Goal: Task Accomplishment & Management: Use online tool/utility

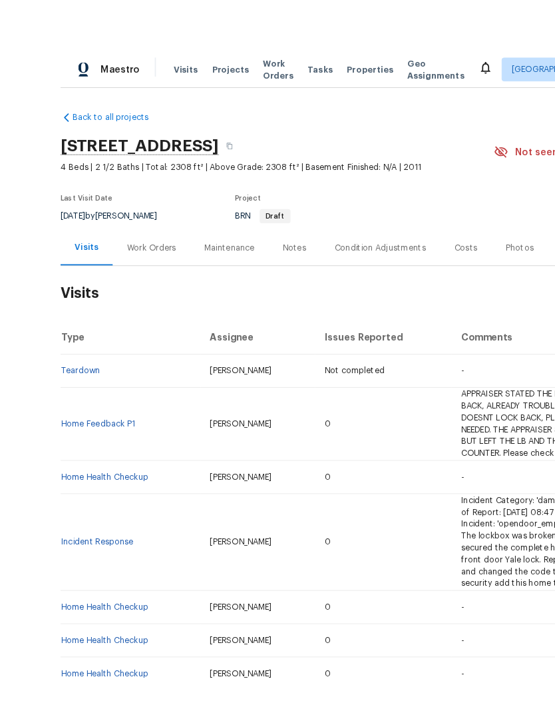
scroll to position [20, 0]
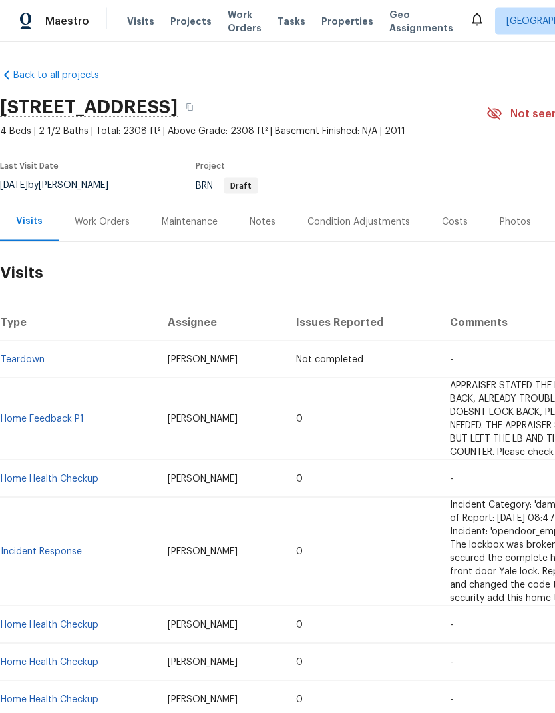
click at [110, 215] on div "Work Orders" at bounding box center [102, 221] width 55 height 13
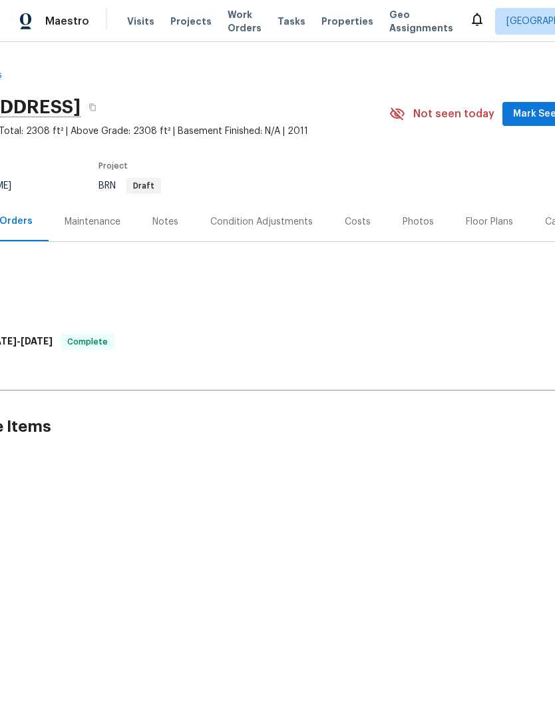
scroll to position [0, 226]
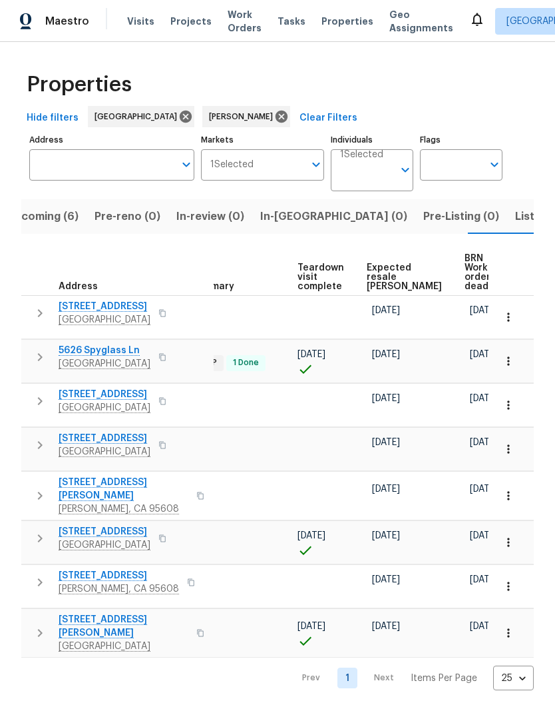
scroll to position [0, 290]
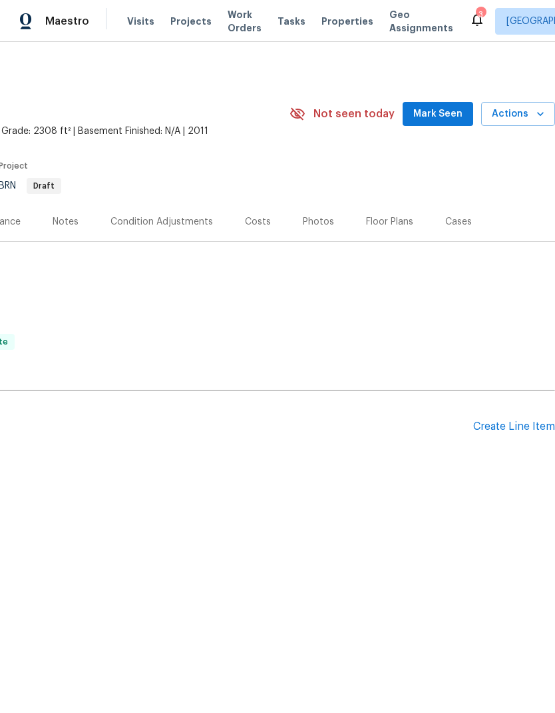
scroll to position [0, 197]
click at [525, 426] on div "Create Line Item" at bounding box center [514, 426] width 82 height 13
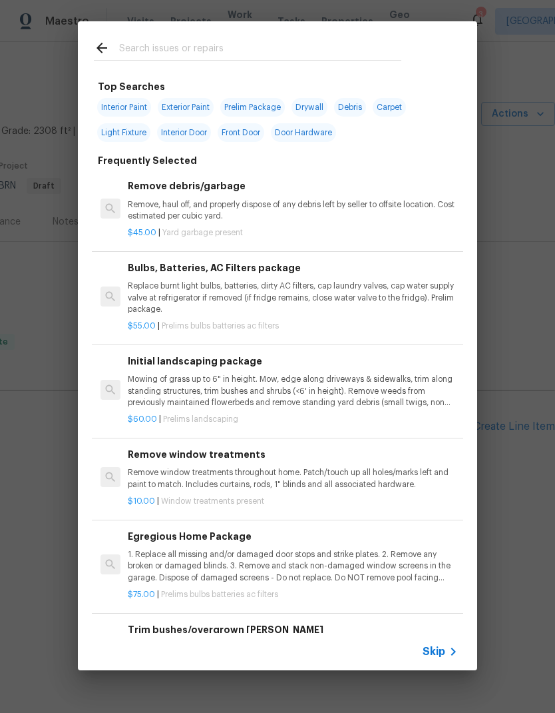
click at [201, 52] on input "text" at bounding box center [260, 50] width 282 height 20
type input "T"
type input "Bra"
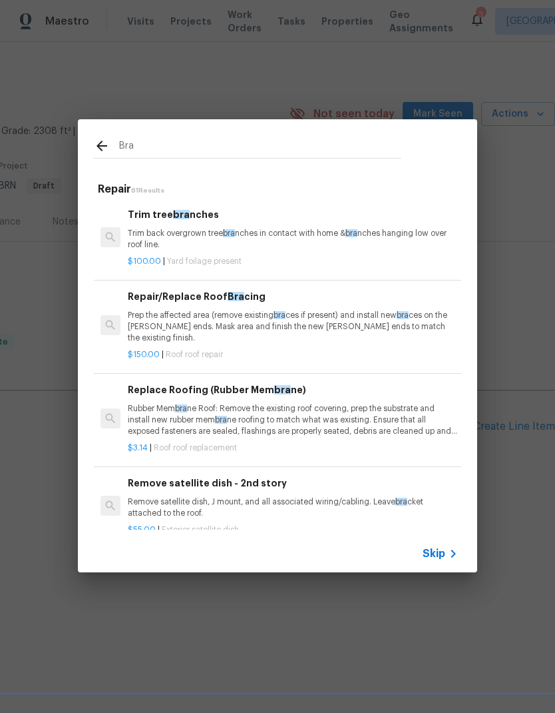
click at [260, 236] on p "Trim back overgrown tree bra nches in contact with home & bra nches hanging low…" at bounding box center [293, 239] width 330 height 23
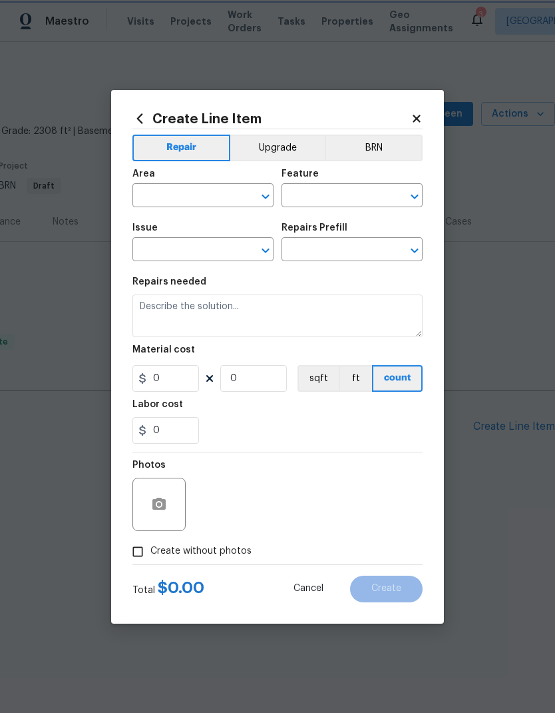
type input "Dead/overgrown tree or foliage"
type textarea "Trim back overgrown tree branches in contact with home & branches hanging low o…"
type input "1"
type input "Trim tree branches $100.00"
type input "100"
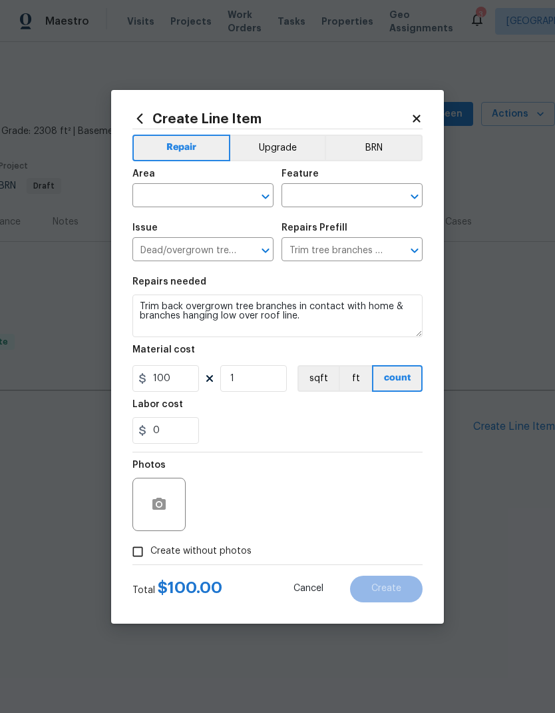
click at [226, 195] on input "text" at bounding box center [185, 196] width 104 height 21
click at [166, 224] on li "Front" at bounding box center [203, 226] width 141 height 22
type input "Front"
click at [354, 196] on input "text" at bounding box center [334, 196] width 104 height 21
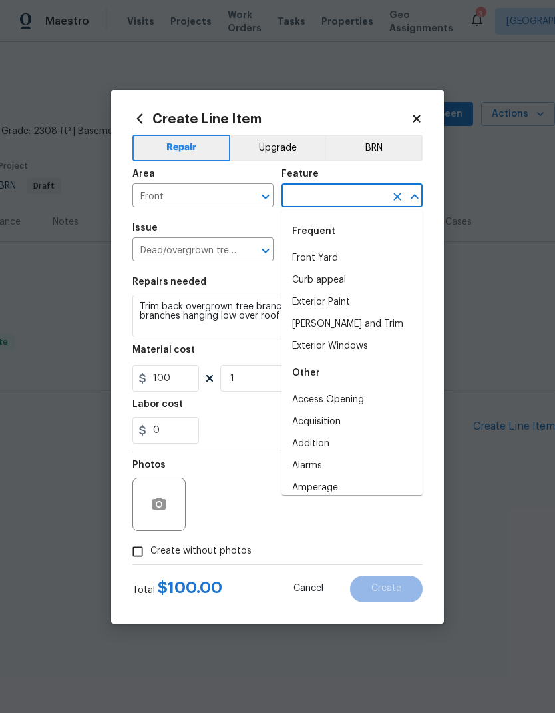
click at [326, 252] on li "Front Yard" at bounding box center [352, 258] width 141 height 22
type input "Front Yard"
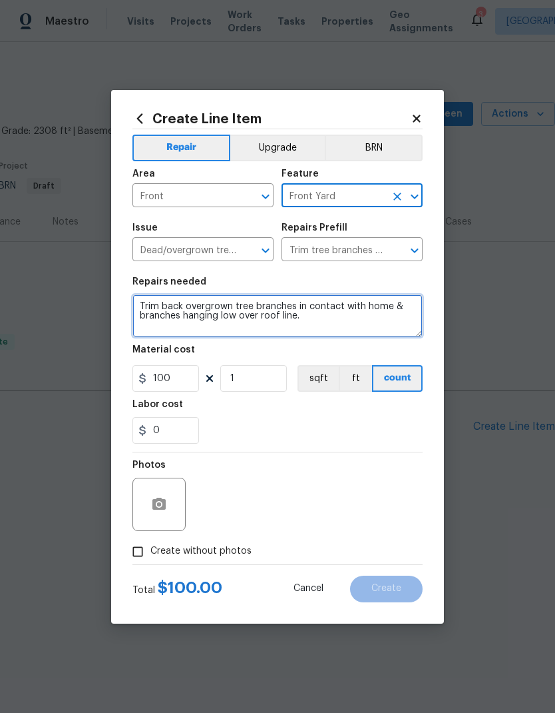
click at [334, 324] on textarea "Trim back overgrown tree branches in contact with home & branches hanging low o…" at bounding box center [278, 315] width 290 height 43
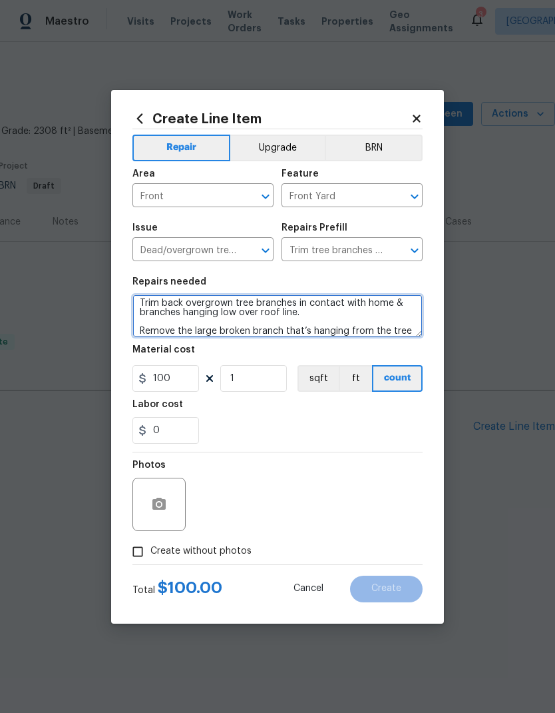
scroll to position [13, 0]
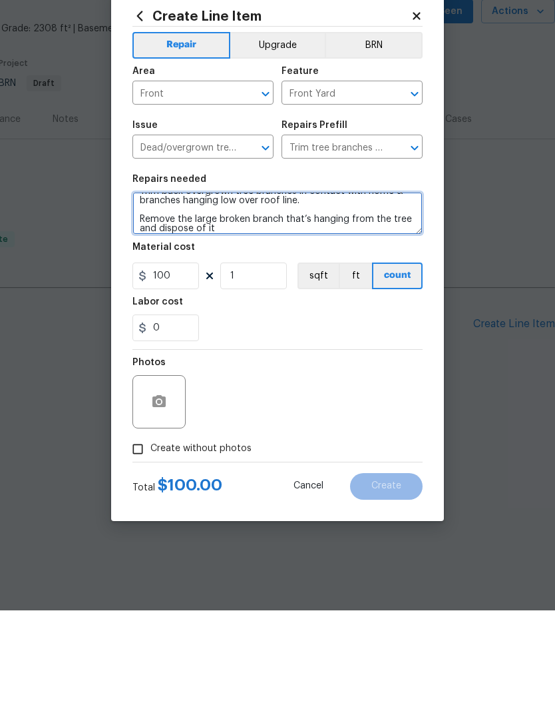
type textarea "Trim back overgrown tree branches in contact with home & branches hanging low o…"
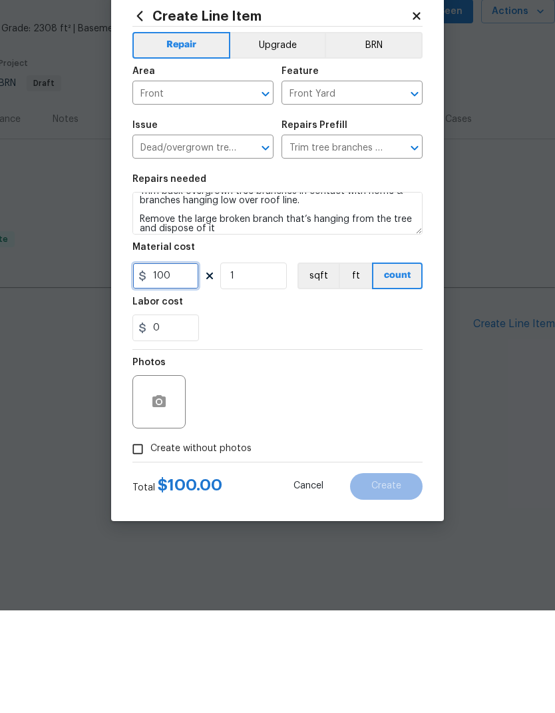
click at [179, 365] on input "100" at bounding box center [166, 378] width 67 height 27
type input "150"
click at [260, 365] on input "1" at bounding box center [253, 378] width 67 height 27
type input "3"
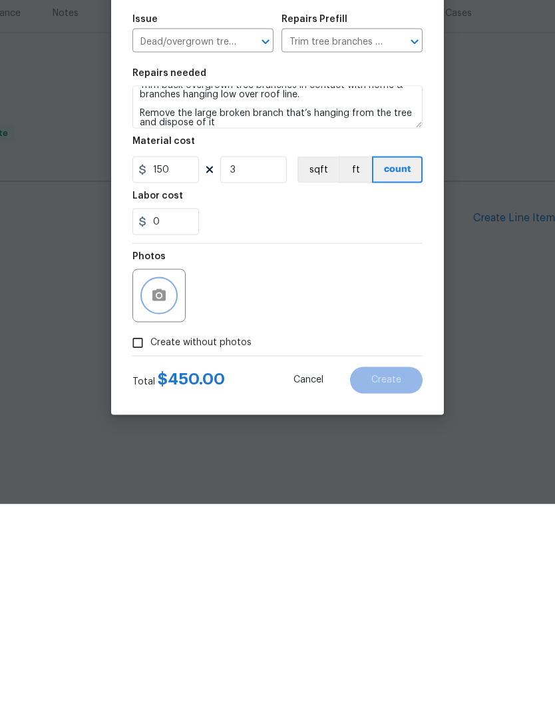
click at [168, 488] on button "button" at bounding box center [159, 504] width 32 height 32
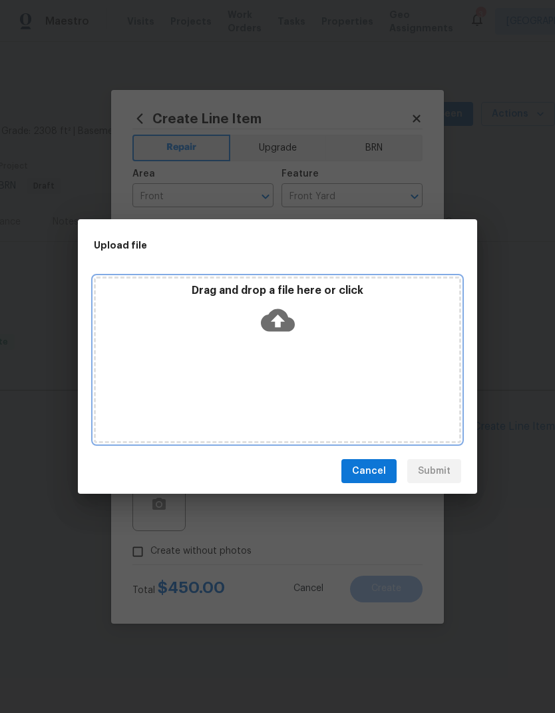
click at [292, 323] on icon at bounding box center [278, 320] width 34 height 23
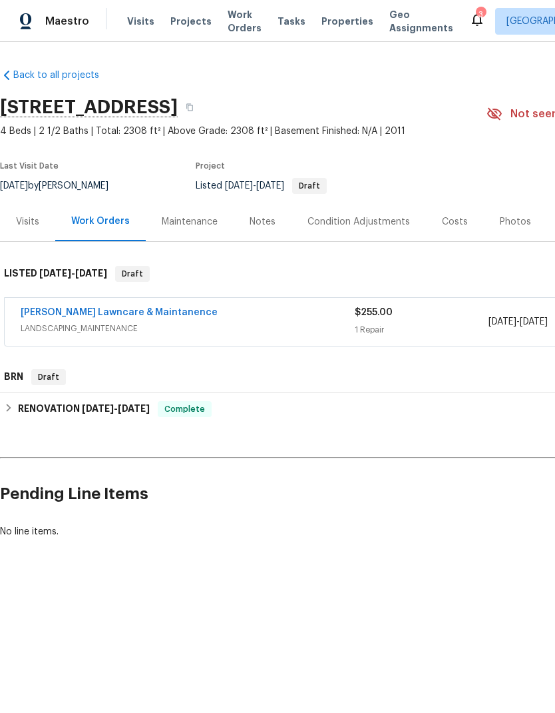
click at [322, 542] on div "Back to all projects 8261 Red Rock Dr, Sacramento, CA 95829 4 Beds | 2 1/2 Bath…" at bounding box center [376, 303] width 752 height 491
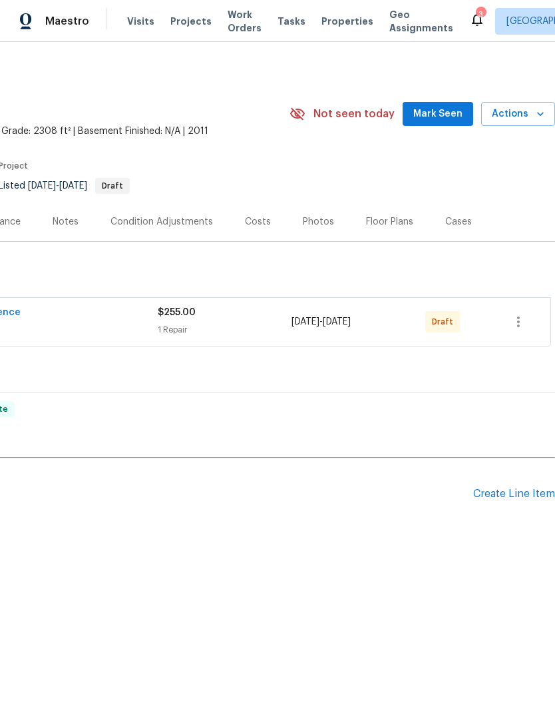
scroll to position [0, 197]
click at [521, 320] on icon "button" at bounding box center [519, 322] width 16 height 16
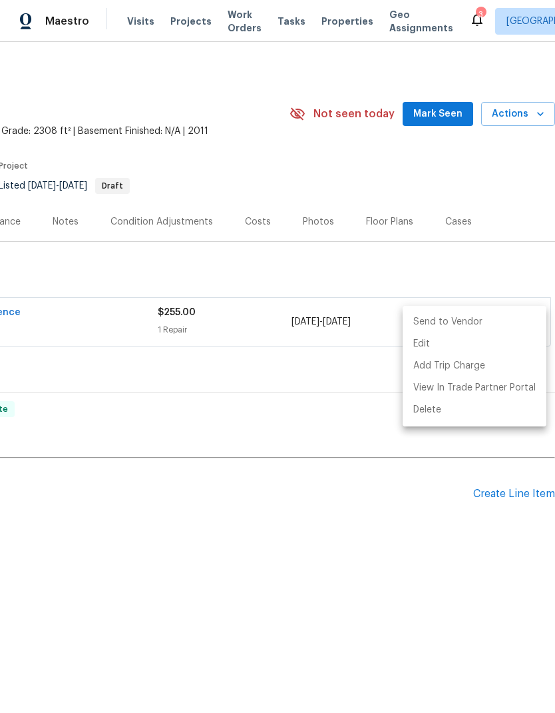
click at [483, 320] on li "Send to Vendor" at bounding box center [475, 322] width 144 height 22
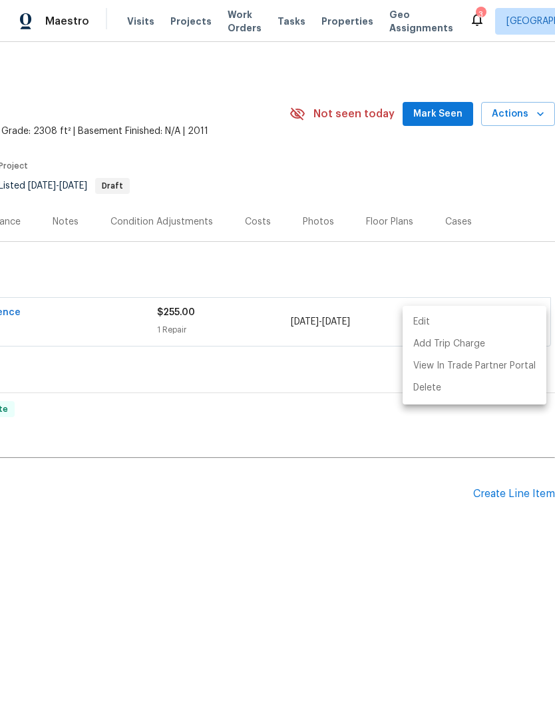
click at [236, 520] on div at bounding box center [277, 356] width 555 height 713
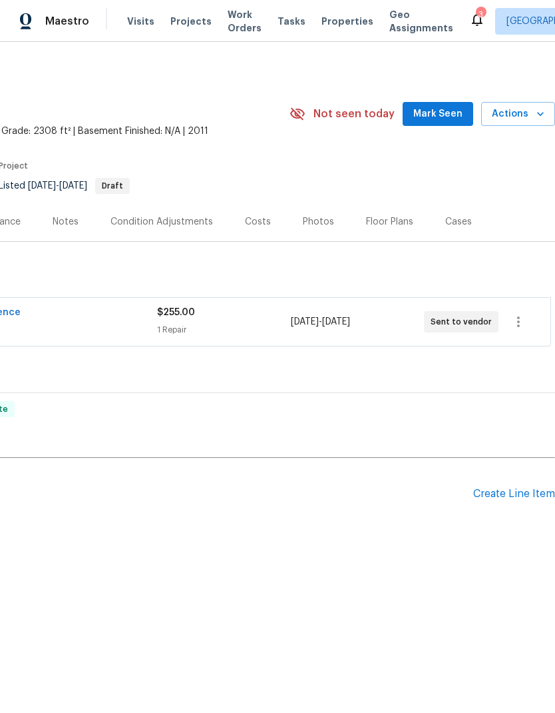
click at [225, 532] on div "No line items." at bounding box center [179, 531] width 752 height 13
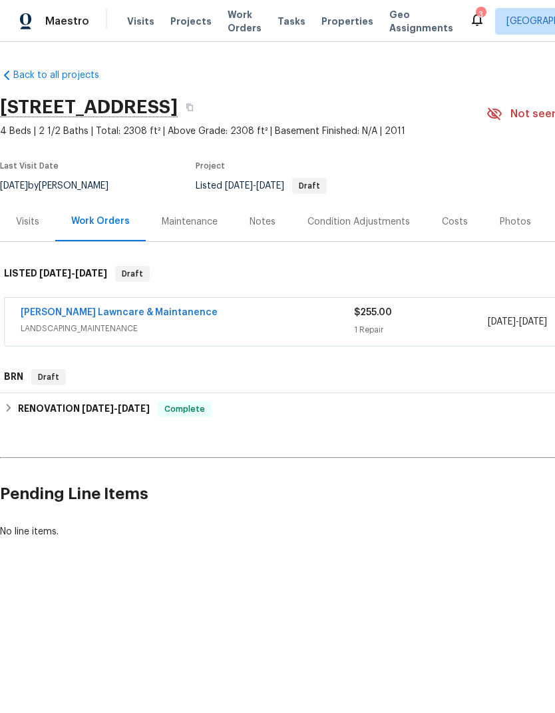
scroll to position [0, 0]
